Goal: Task Accomplishment & Management: Use online tool/utility

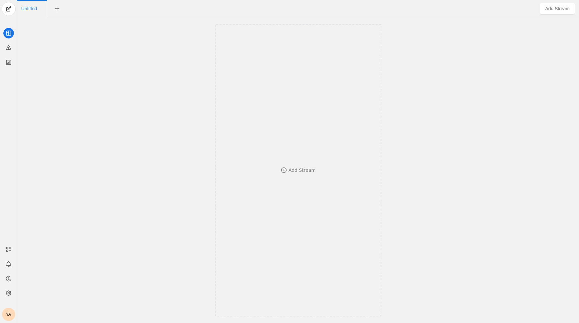
click at [9, 318] on div "YA" at bounding box center [8, 314] width 13 height 13
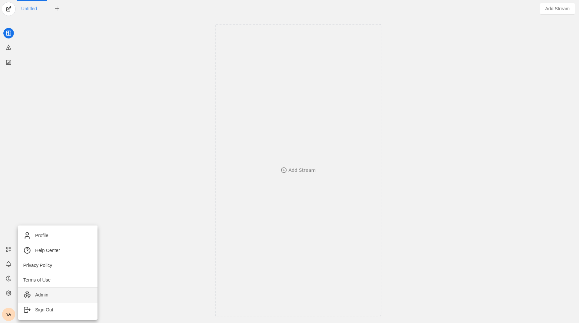
click at [36, 299] on link "Admin" at bounding box center [58, 294] width 80 height 15
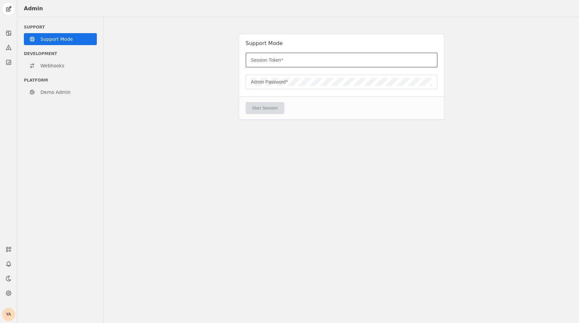
click at [342, 60] on input "Session Token" at bounding box center [341, 60] width 181 height 8
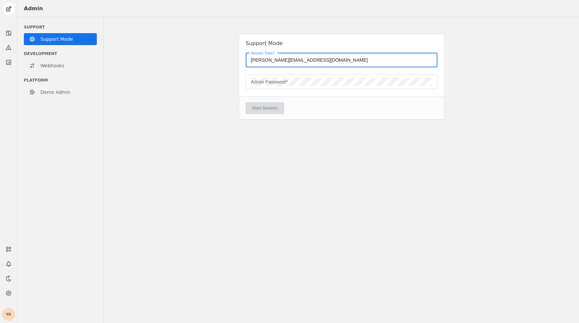
type input "[PERSON_NAME][EMAIL_ADDRESS][DOMAIN_NAME]"
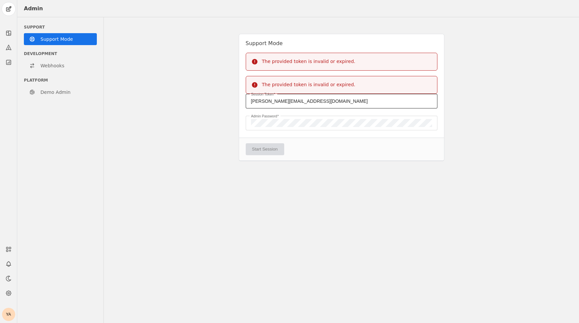
click at [318, 105] on div "[PERSON_NAME][EMAIL_ADDRESS][DOMAIN_NAME]" at bounding box center [341, 101] width 181 height 15
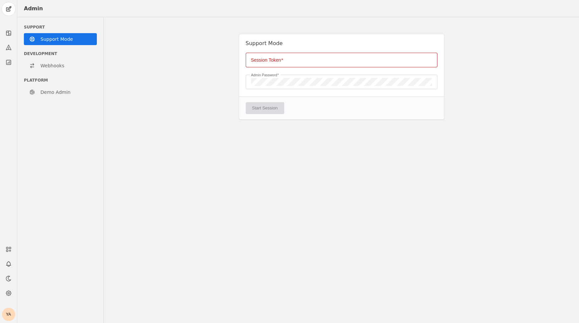
click at [340, 145] on div "Support Mode Session Token Admin Password Start Session" at bounding box center [341, 170] width 475 height 306
click at [298, 61] on input "Session Token" at bounding box center [341, 60] width 181 height 8
paste input "84GZ0M2LBEXFH4A7WQZFDHYGNS75VA6H"
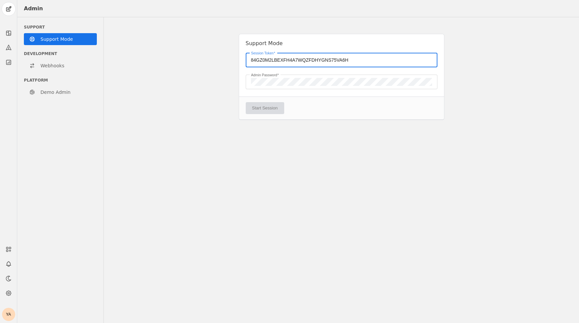
type input "84GZ0M2LBEXFH4A7WQZFDHYGNS75VA6H"
click at [271, 108] on form "Session [AUTH_TOKEN] Admin Password Start Session" at bounding box center [341, 86] width 205 height 67
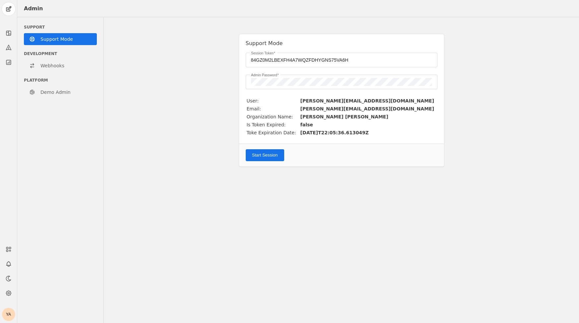
click at [264, 145] on div "Start Session" at bounding box center [341, 155] width 205 height 23
click at [264, 152] on span "Start Session" at bounding box center [265, 155] width 26 height 7
